Goal: Task Accomplishment & Management: Use online tool/utility

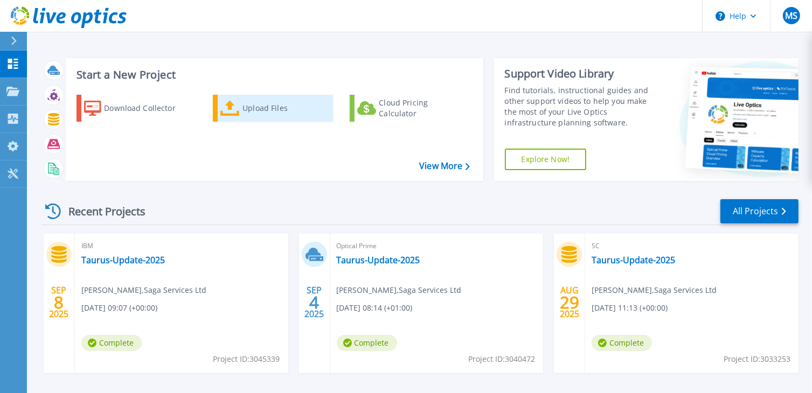
click at [263, 105] on div "Upload Files" at bounding box center [286, 109] width 86 height 22
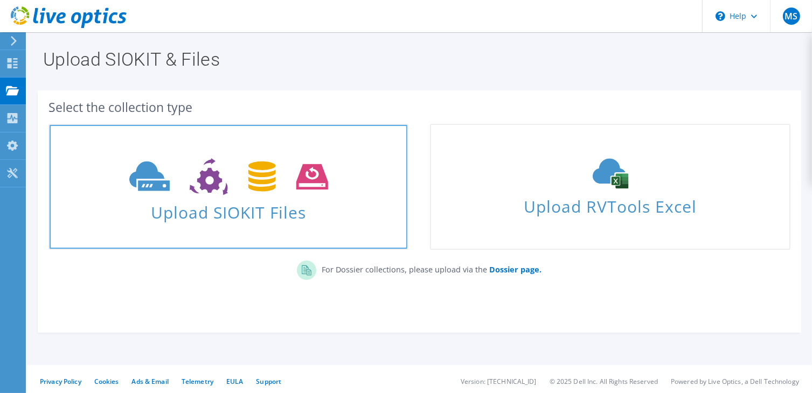
click at [235, 172] on icon at bounding box center [228, 176] width 199 height 37
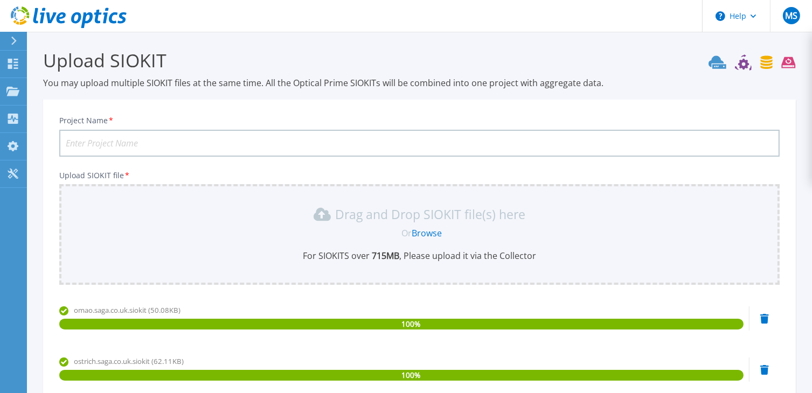
click at [169, 143] on input "Project Name *" at bounding box center [419, 143] width 721 height 27
type input "Taurus-Update-2025"
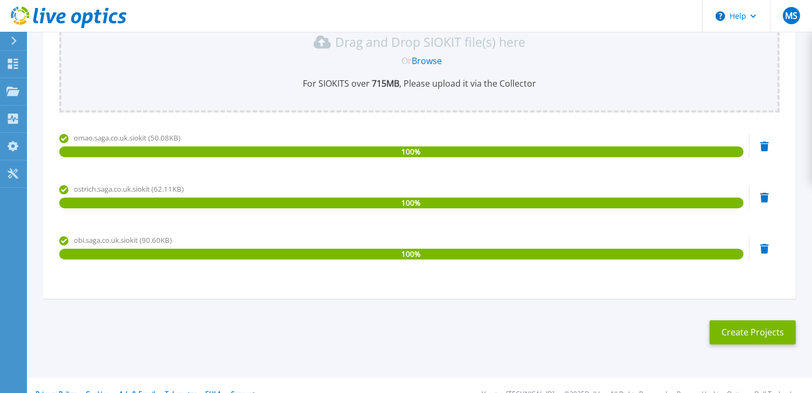
scroll to position [188, 0]
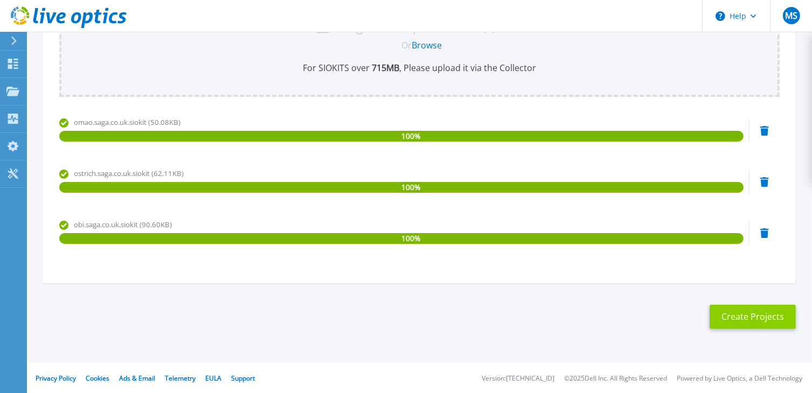
click at [736, 317] on button "Create Projects" at bounding box center [753, 317] width 86 height 24
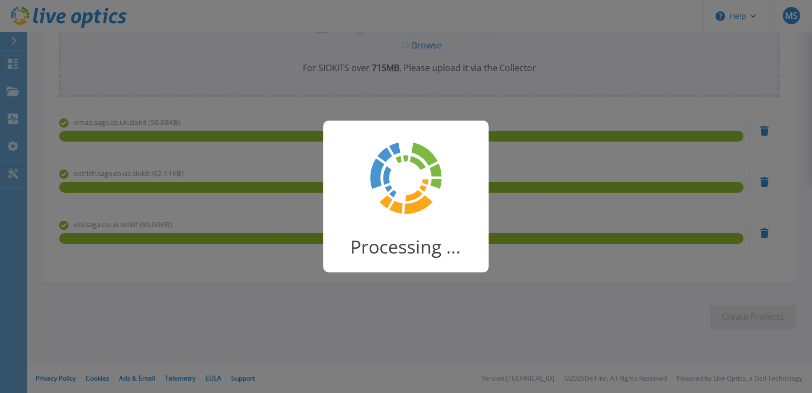
scroll to position [118, 0]
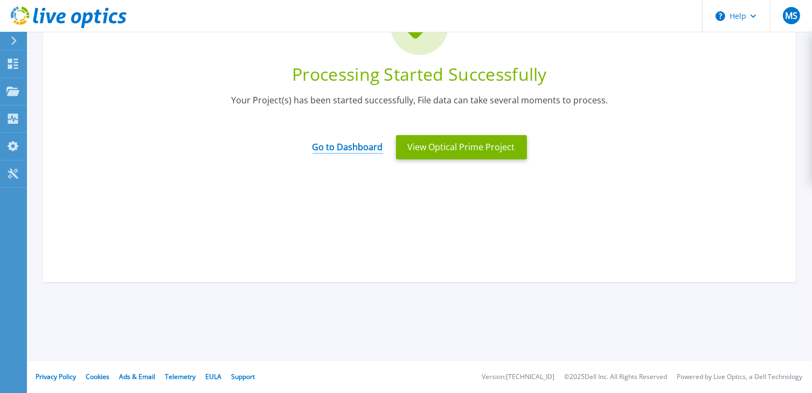
click at [356, 149] on link "Go to Dashboard" at bounding box center [348, 143] width 71 height 21
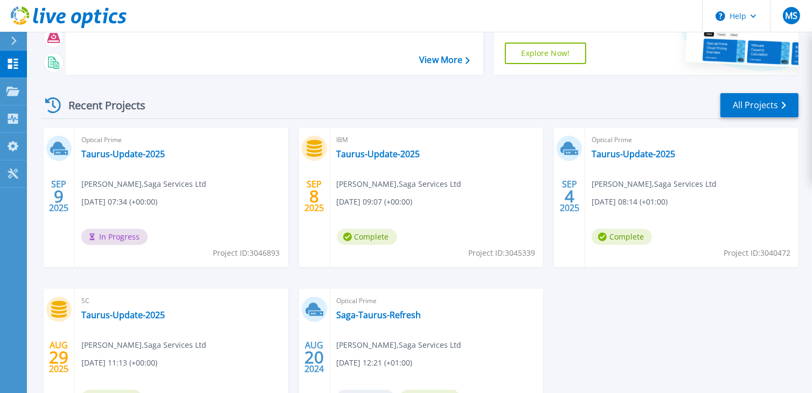
scroll to position [108, 0]
